Goal: Task Accomplishment & Management: Complete application form

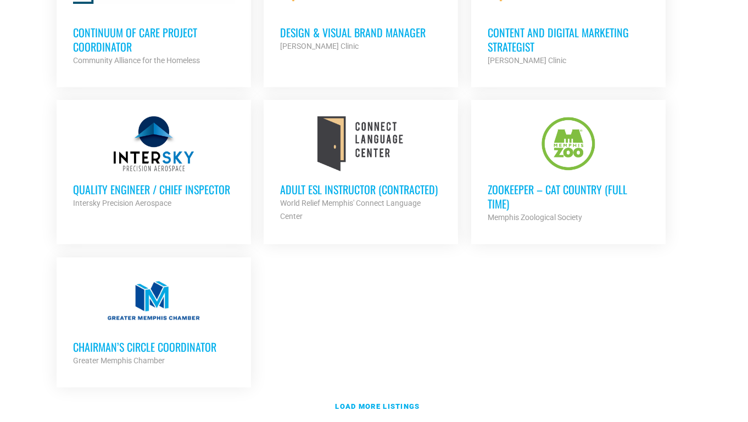
scroll to position [2373, 0]
click at [357, 403] on strong "Load more listings" at bounding box center [377, 407] width 85 height 8
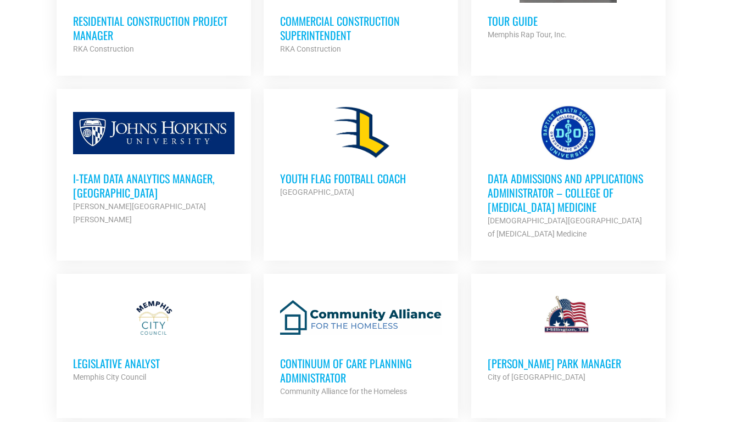
scroll to position [2878, 0]
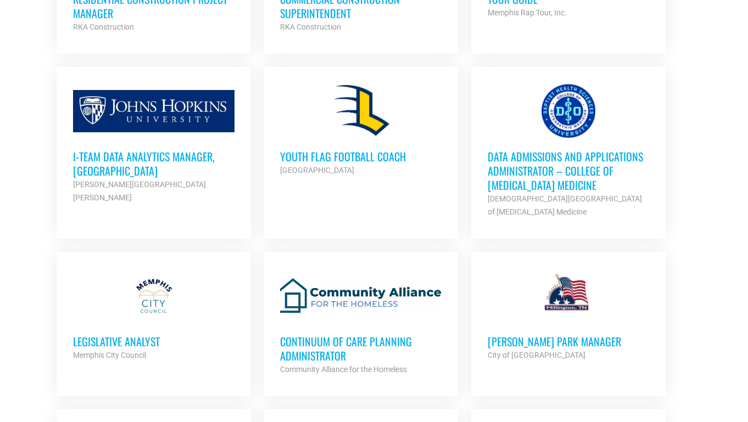
click at [542, 162] on h3 "Data Admissions and Applications Administrator – College of Osteopathic Medicine" at bounding box center [568, 170] width 161 height 43
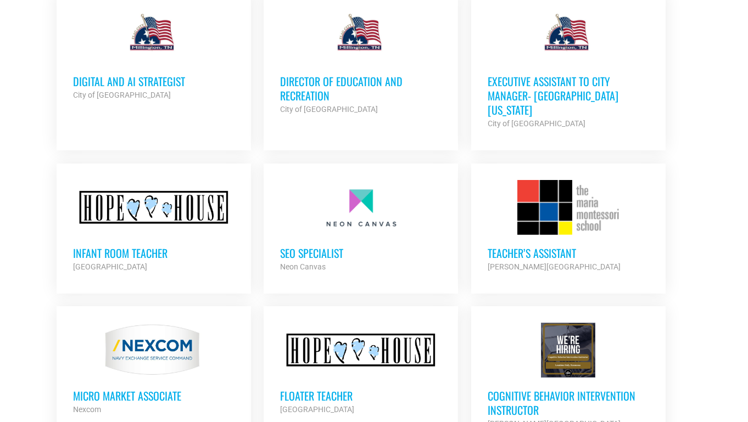
scroll to position [3318, 0]
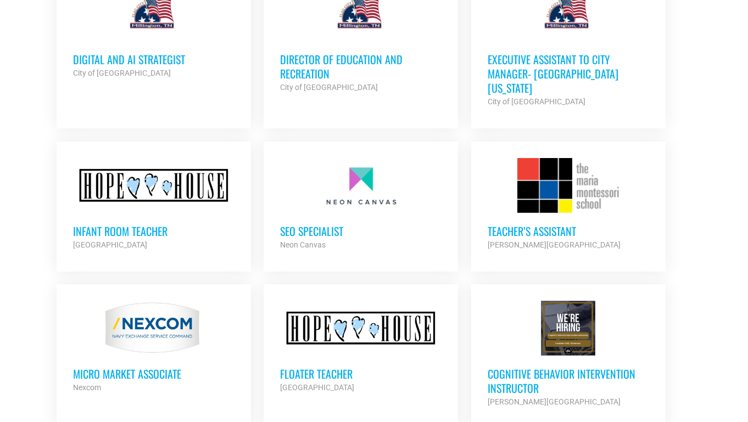
click at [112, 224] on h3 "Infant Room Teacher" at bounding box center [153, 231] width 161 height 14
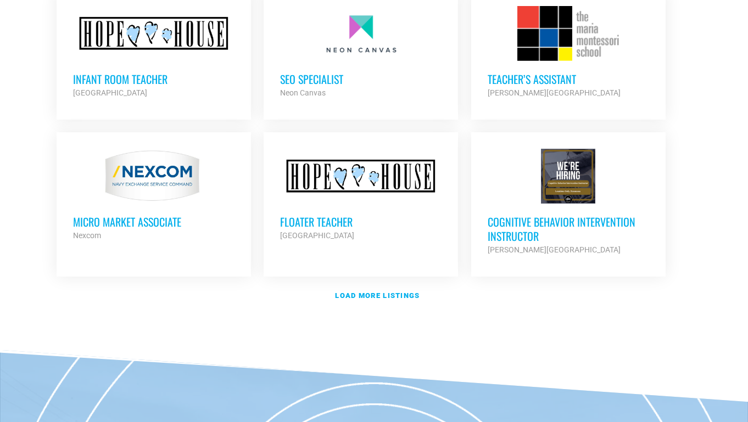
scroll to position [3471, 0]
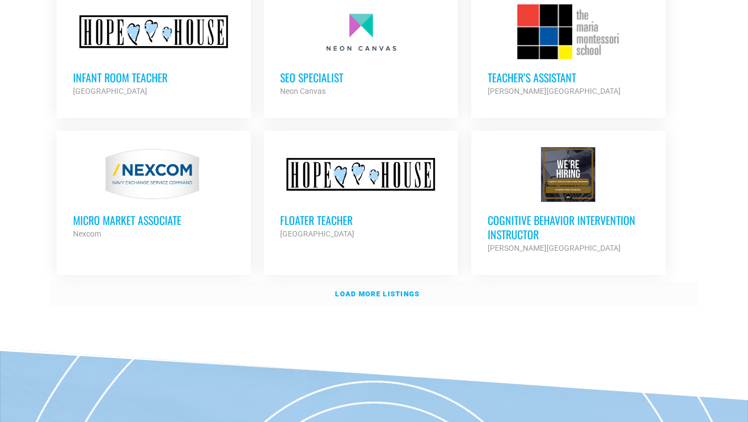
click at [387, 290] on strong "Load more listings" at bounding box center [377, 294] width 85 height 8
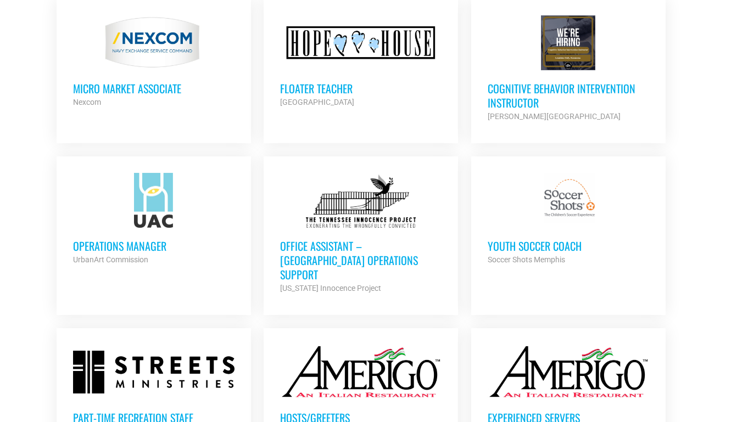
scroll to position [3625, 0]
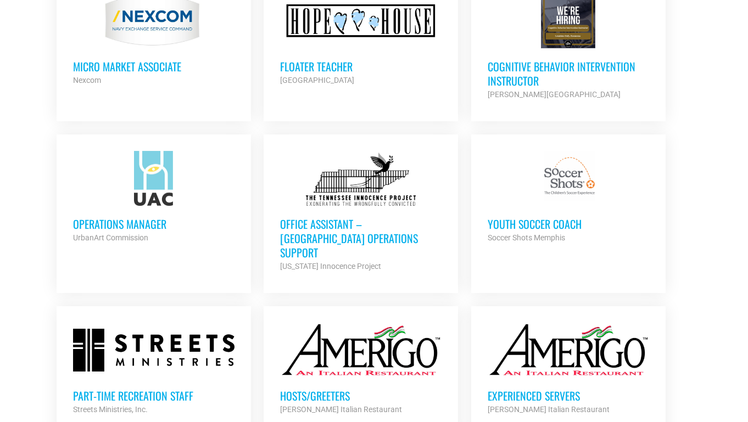
click at [333, 59] on h3 "Floater Teacher" at bounding box center [360, 66] width 161 height 14
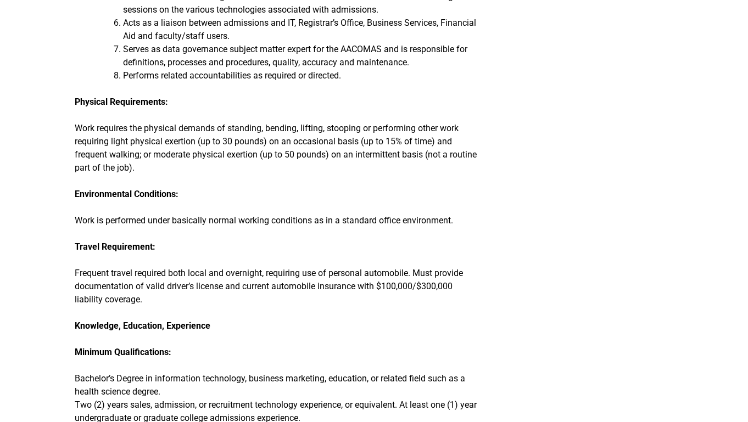
scroll to position [593, 0]
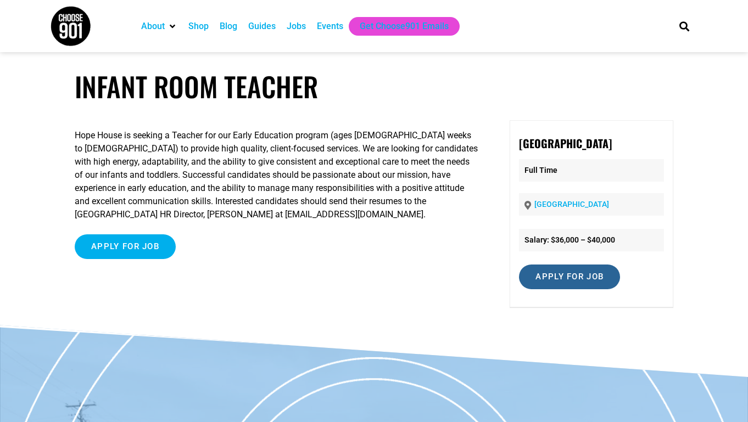
click at [545, 282] on input "Apply for job" at bounding box center [569, 277] width 101 height 25
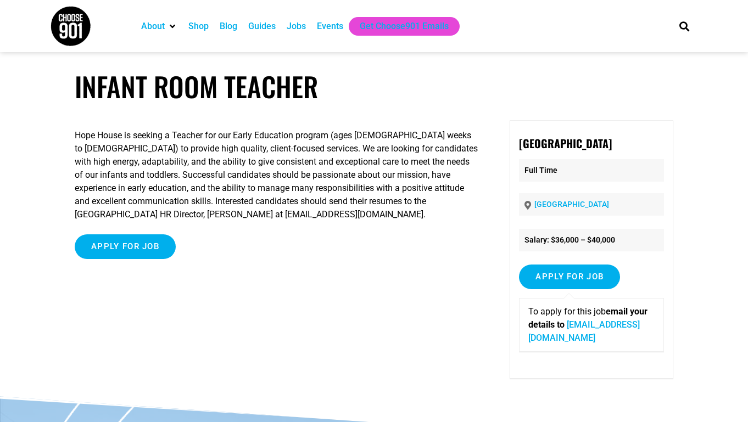
click at [569, 339] on link "mglover@hopehousememphis.org" at bounding box center [584, 332] width 112 height 24
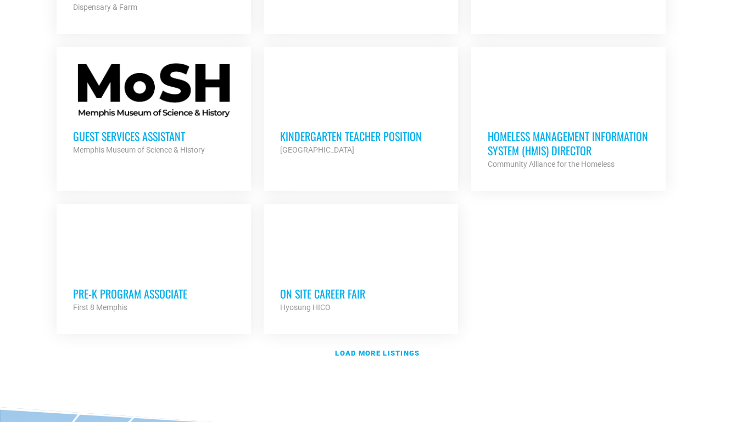
scroll to position [1252, 0]
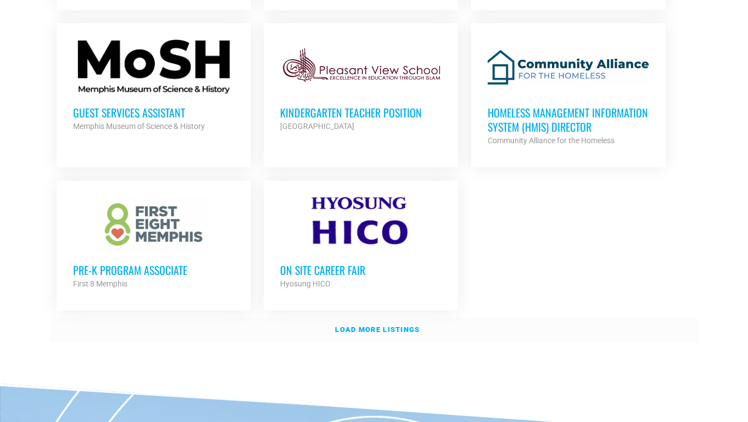
click at [358, 326] on strong "Load more listings" at bounding box center [377, 330] width 85 height 8
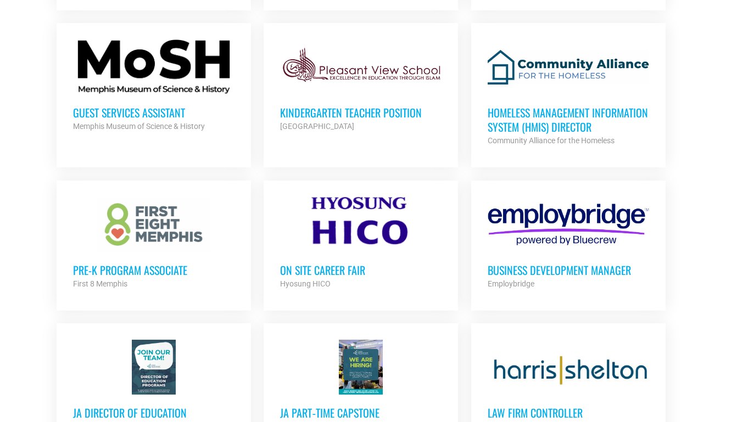
click at [687, 308] on ul "Director of Athletic Giving and Senior Development Officer Rhodes College Partn…" at bounding box center [374, 345] width 648 height 2200
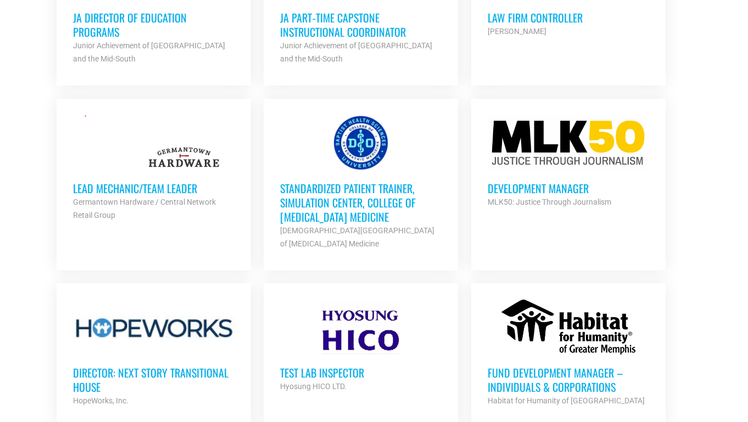
scroll to position [1670, 0]
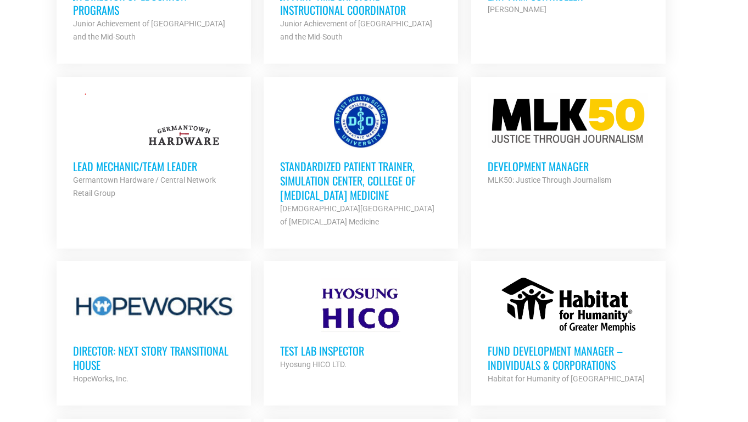
click at [579, 160] on h3 "Development Manager" at bounding box center [568, 166] width 161 height 14
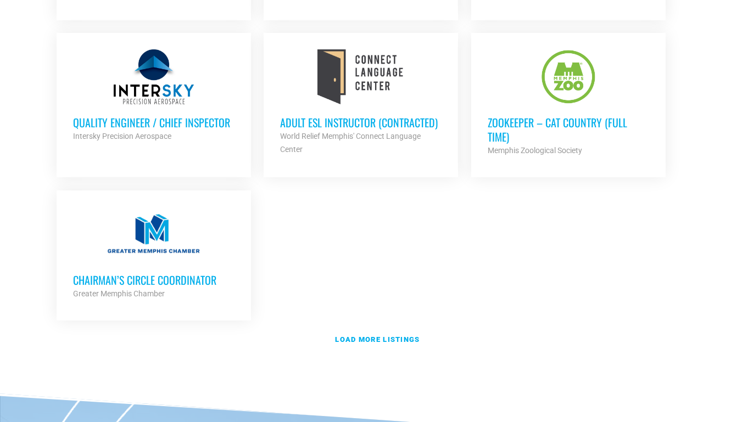
scroll to position [2395, 0]
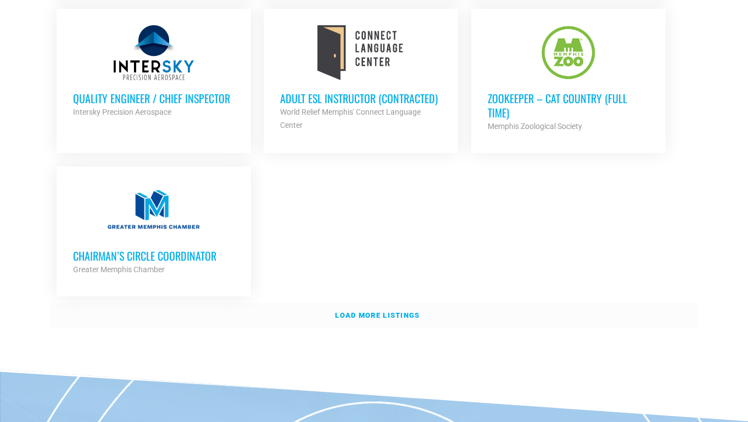
click at [351, 311] on strong "Load more listings" at bounding box center [377, 315] width 85 height 8
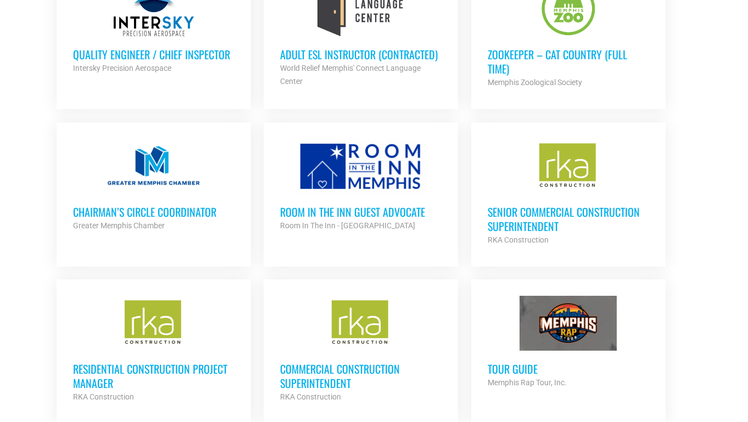
scroll to position [2461, 0]
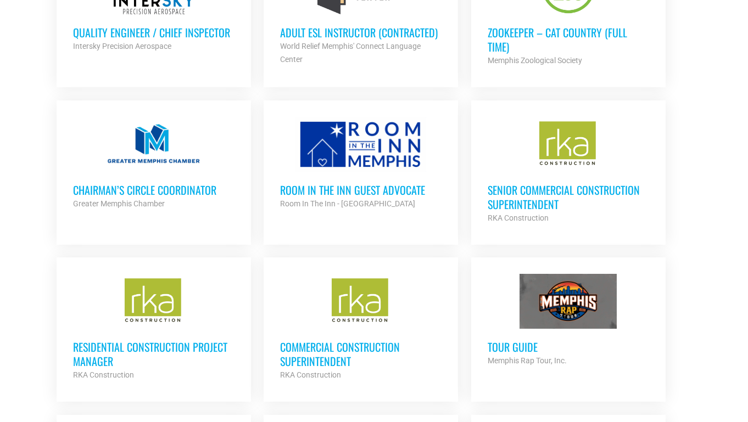
click at [374, 183] on h3 "Room in the Inn Guest Advocate" at bounding box center [360, 190] width 161 height 14
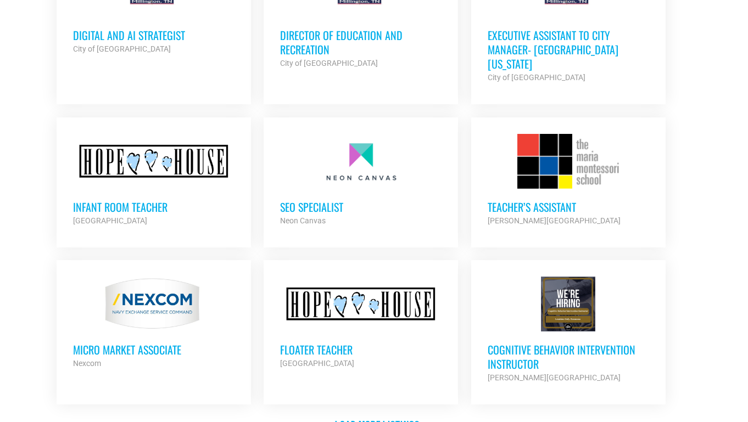
scroll to position [3274, 0]
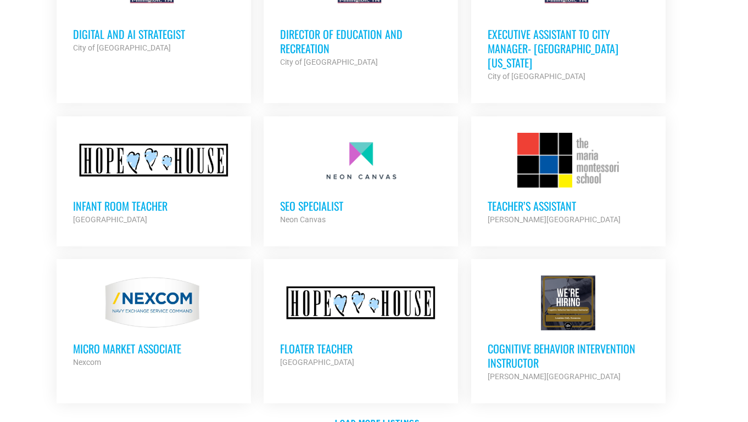
click at [338, 199] on h3 "SEO Specialist" at bounding box center [360, 206] width 161 height 14
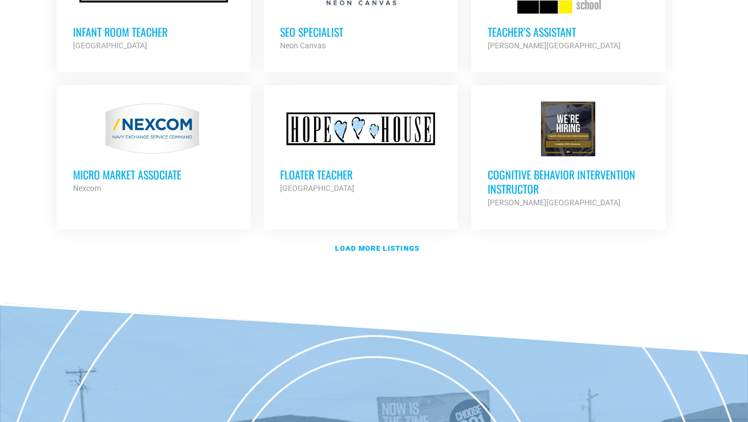
scroll to position [3471, 0]
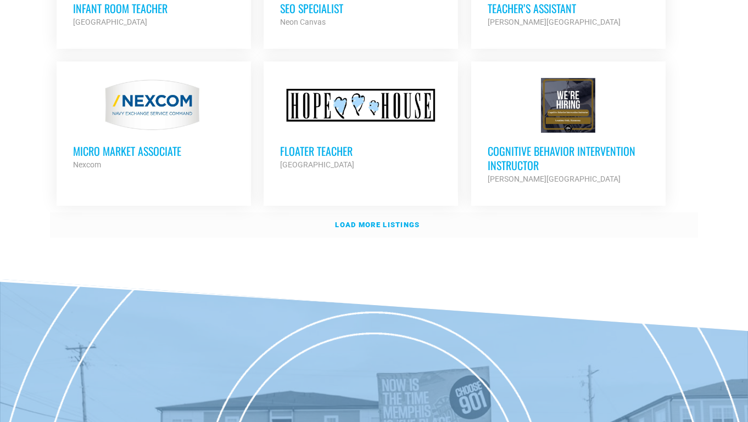
click at [371, 221] on strong "Load more listings" at bounding box center [377, 225] width 85 height 8
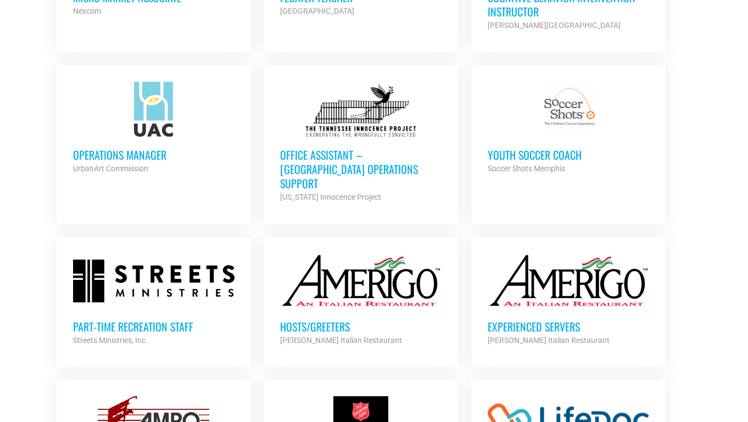
scroll to position [3647, 0]
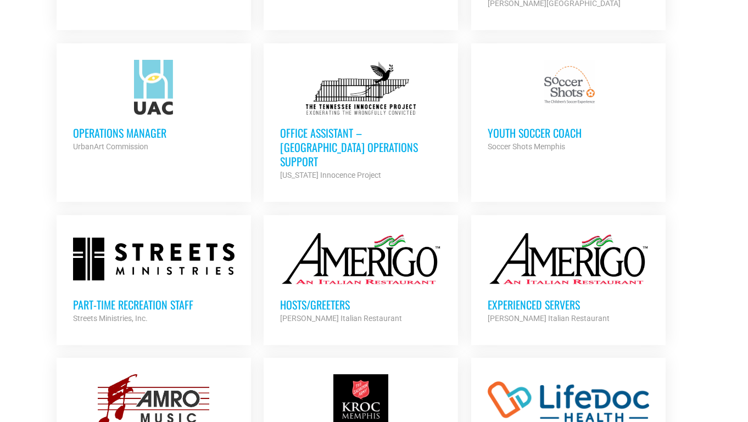
click at [363, 126] on h3 "Office Assistant – Memphis Operations Support" at bounding box center [360, 147] width 161 height 43
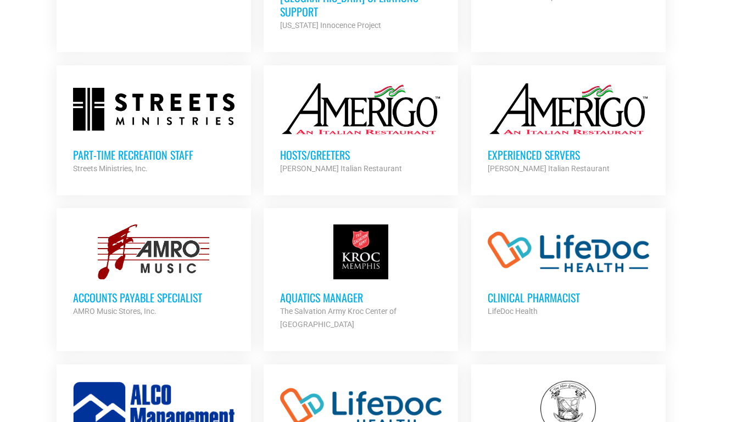
scroll to position [3823, 0]
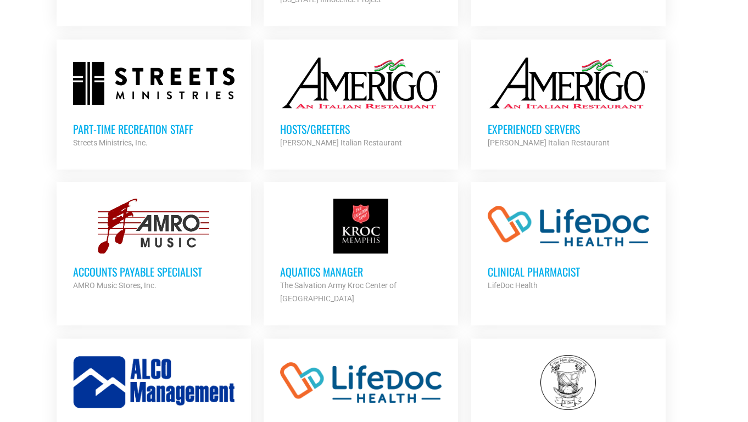
click at [309, 265] on h3 "Aquatics Manager" at bounding box center [360, 272] width 161 height 14
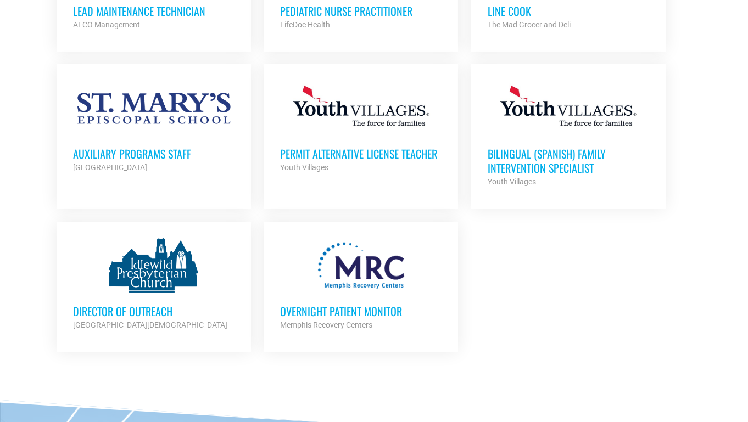
scroll to position [4262, 0]
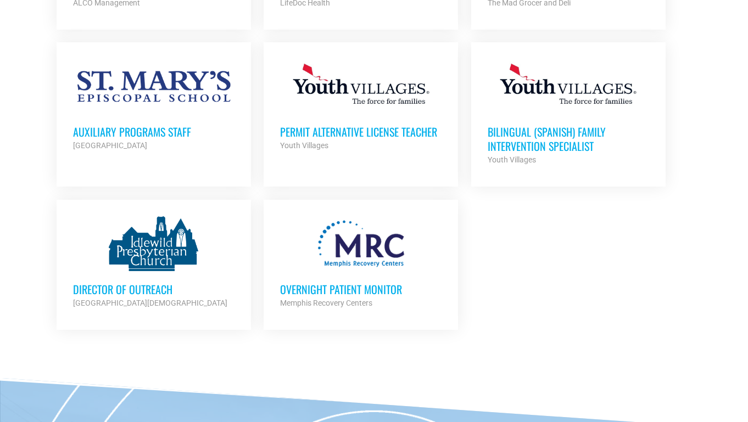
click at [348, 282] on h3 "Overnight Patient Monitor" at bounding box center [360, 289] width 161 height 14
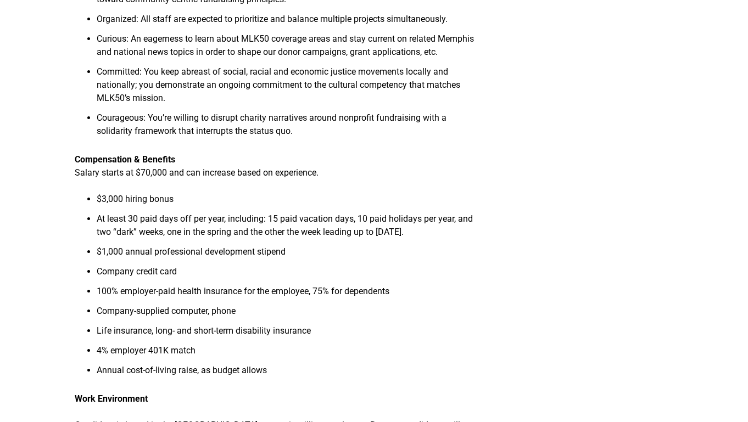
scroll to position [1274, 0]
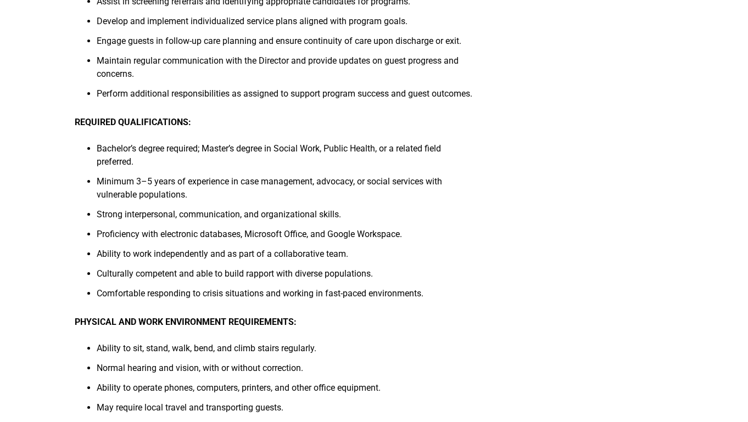
scroll to position [681, 0]
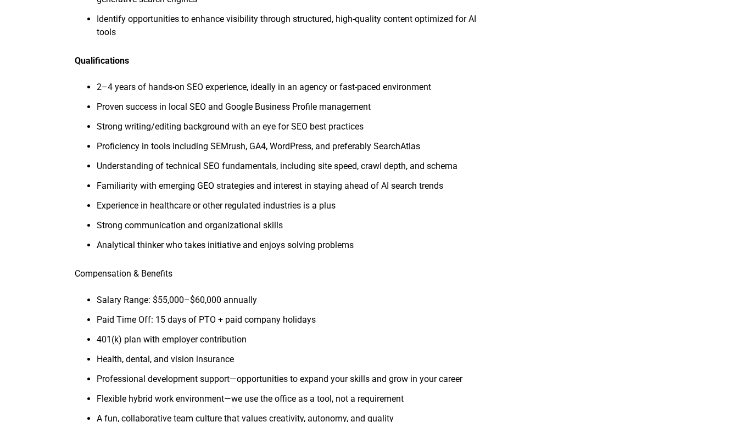
scroll to position [813, 0]
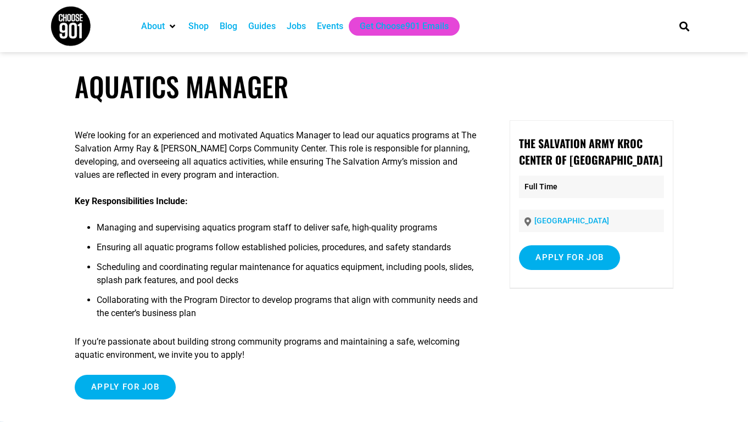
scroll to position [22, 0]
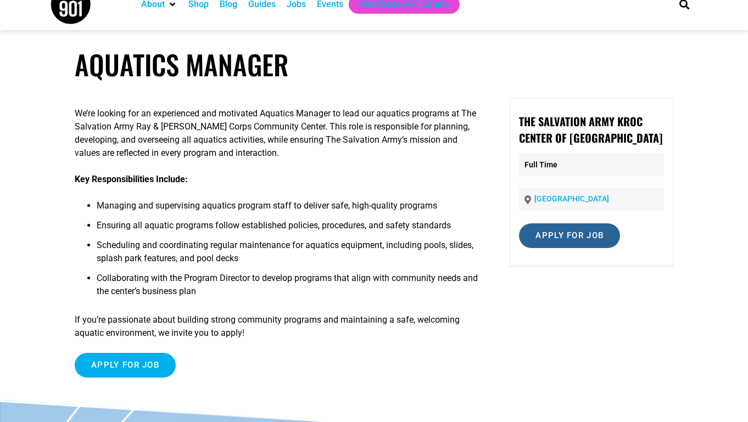
click at [581, 234] on input "Apply for job" at bounding box center [569, 236] width 101 height 25
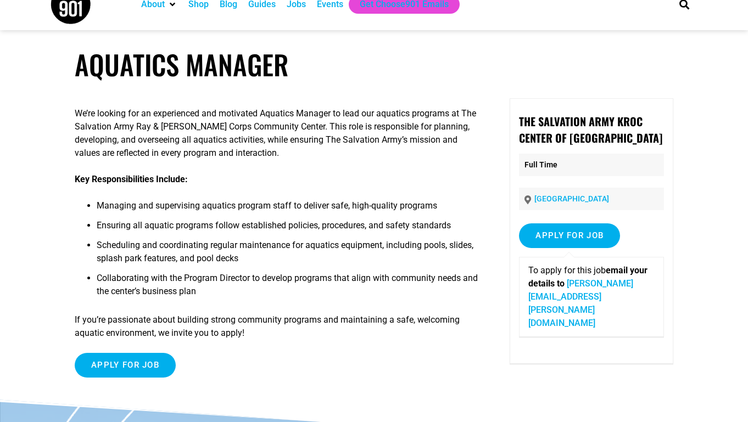
click at [585, 298] on link "michelle.diaz@uss.salvationarmy.org" at bounding box center [580, 303] width 105 height 50
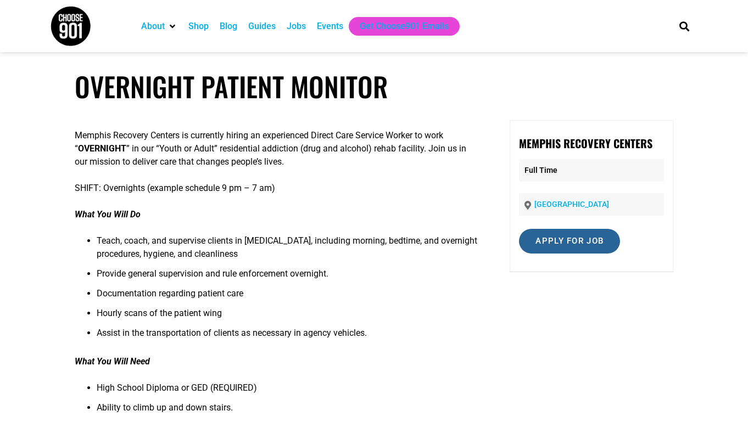
click at [577, 242] on input "Apply for job" at bounding box center [569, 241] width 101 height 25
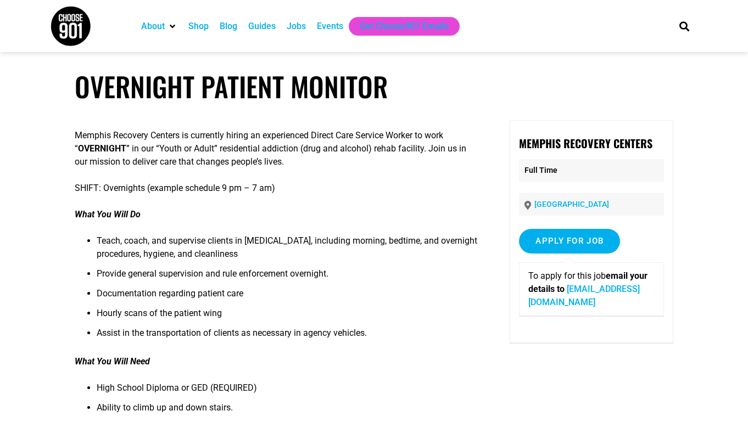
click at [581, 302] on link "[EMAIL_ADDRESS][DOMAIN_NAME]" at bounding box center [584, 296] width 112 height 24
